Goal: Communication & Community: Answer question/provide support

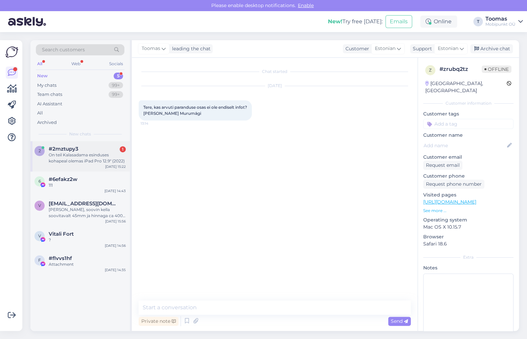
click at [84, 147] on div "#2mztupy3 1" at bounding box center [87, 149] width 77 height 6
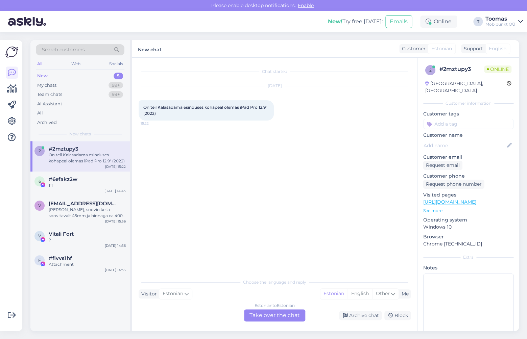
click at [453, 199] on link "[URL][DOMAIN_NAME]" at bounding box center [449, 202] width 53 height 6
click at [262, 314] on div "Estonian to Estonian Take over the chat" at bounding box center [274, 316] width 61 height 12
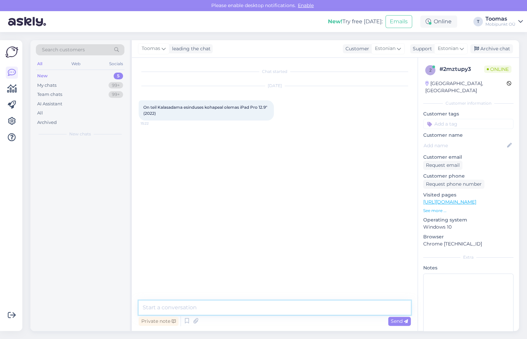
click at [262, 306] on textarea at bounding box center [275, 308] width 272 height 14
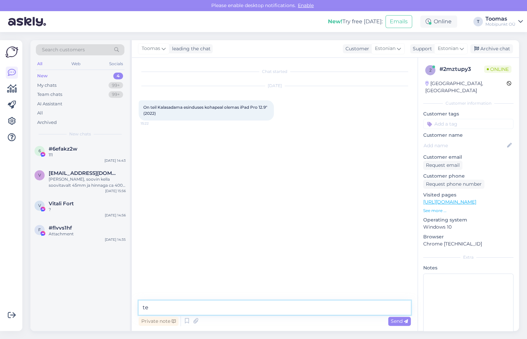
type textarea "t"
type textarea "Tere!"
type textarea "Üks uus 128GB Wi-Fi ja kaks 128GB Wi-Fi + Cellular mudelit on olemas veel"
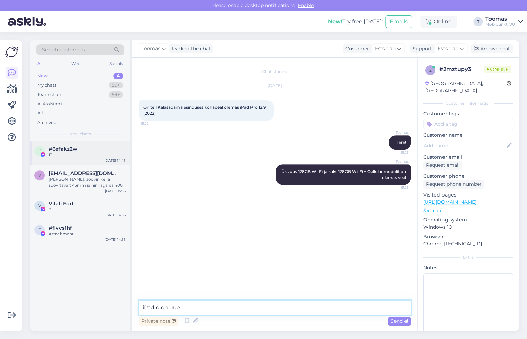
type textarea "iPadid on uued"
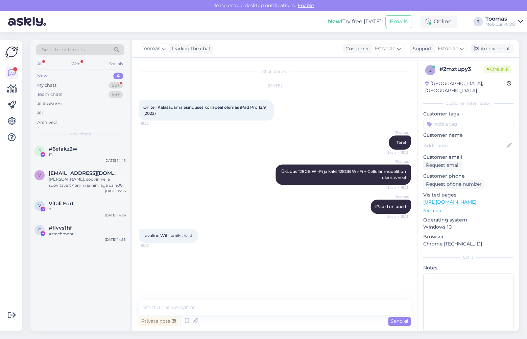
click at [202, 300] on div "Chat started [DATE] On teil Kalasadama esinduses kohapeal olemas iPad Pro 12.9"…" at bounding box center [275, 194] width 286 height 273
click at [190, 305] on textarea at bounding box center [275, 308] width 272 height 14
type textarea "Hind on 1299€"
click at [211, 308] on textarea "Hind on 1299€" at bounding box center [275, 308] width 272 height 14
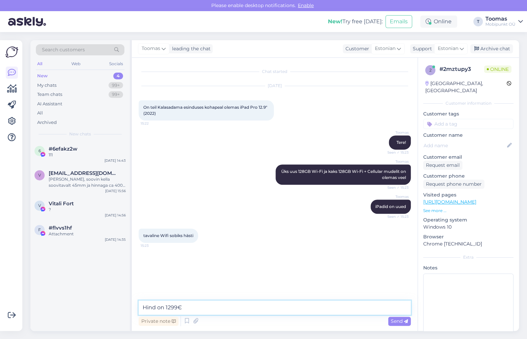
click at [211, 308] on textarea "Hind on 1299€" at bounding box center [275, 308] width 272 height 14
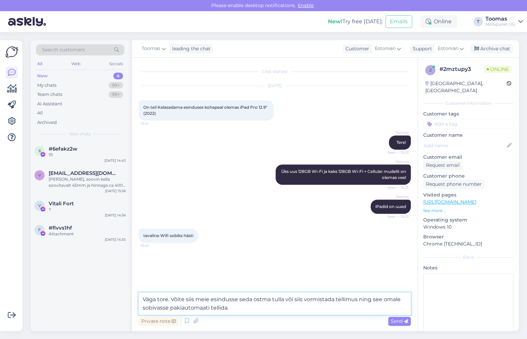
type textarea "Väga tore. Võite siis meie esindusse seda ostma tulla või siis vormistada telli…"
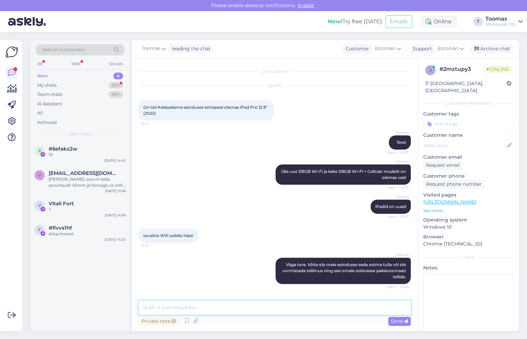
scroll to position [26, 0]
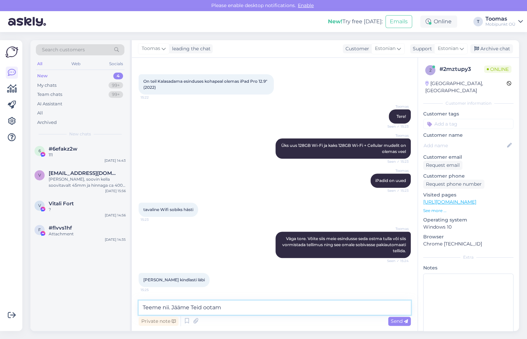
type textarea "Teeme nii. Jääme Teid ootama"
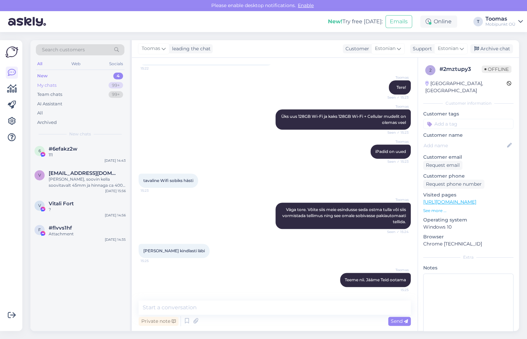
click at [70, 86] on div "My chats 99+" at bounding box center [80, 85] width 89 height 9
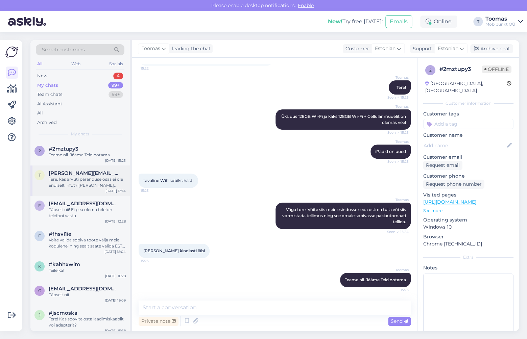
click at [93, 179] on div "Tere, kas arvuti paranduse osas ei ole endiselt infot? [PERSON_NAME] Murumägi" at bounding box center [87, 182] width 77 height 12
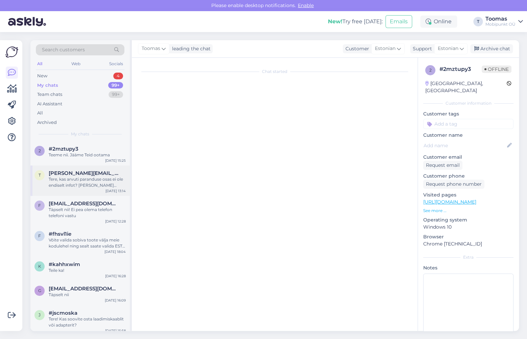
scroll to position [0, 0]
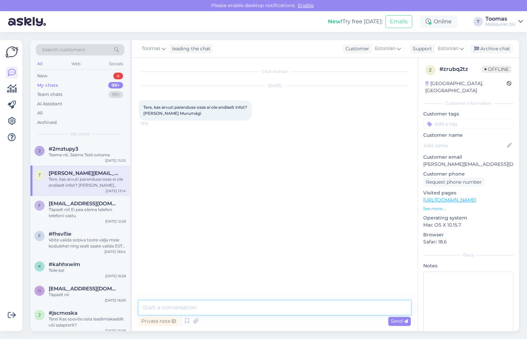
click at [220, 312] on textarea at bounding box center [275, 308] width 272 height 14
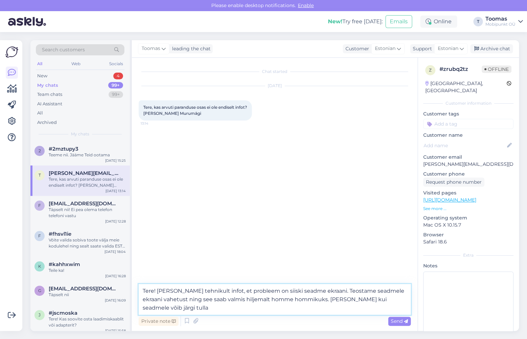
type textarea "Tere! [PERSON_NAME] tehnikult infot, et probleem on siiski seadme ekraani. Teos…"
